Goal: Task Accomplishment & Management: Use online tool/utility

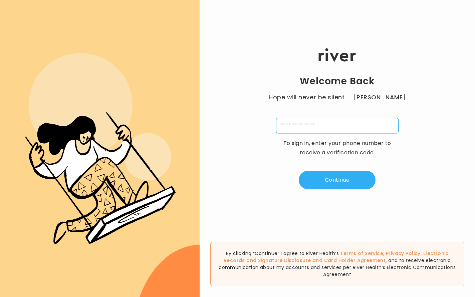
click at [351, 122] on input "tel" at bounding box center [337, 125] width 122 height 15
type input "**********"
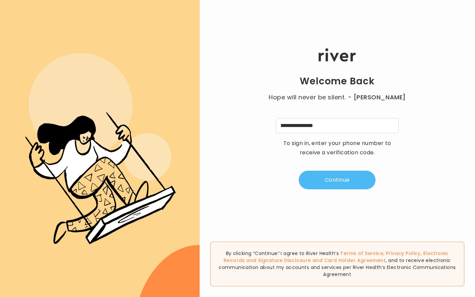
click at [346, 185] on button "Continue" at bounding box center [337, 180] width 77 height 19
type input "*"
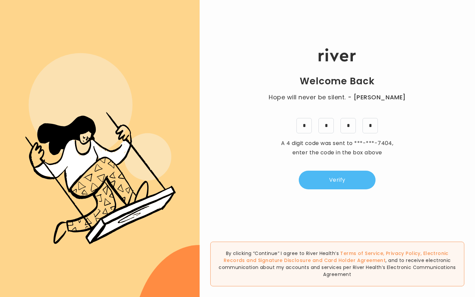
click at [344, 175] on button "Verify" at bounding box center [337, 180] width 77 height 19
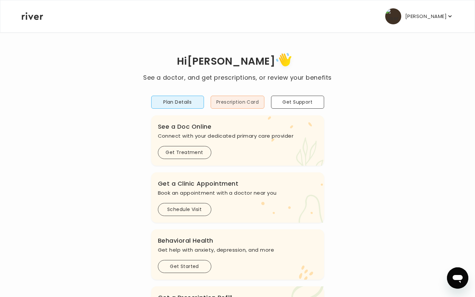
click at [246, 104] on button "Prescription Card" at bounding box center [237, 102] width 54 height 13
